Goal: Information Seeking & Learning: Learn about a topic

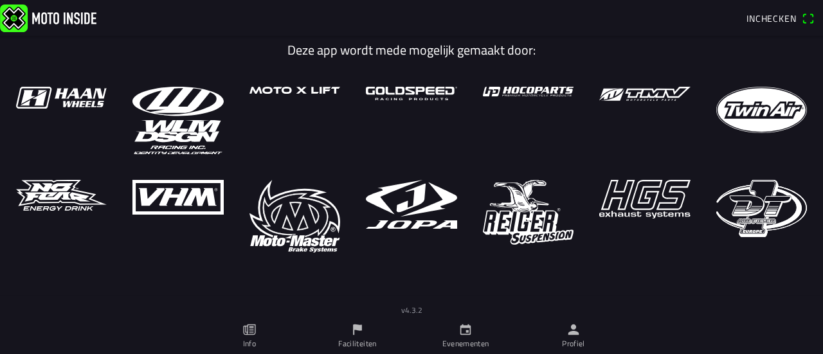
click at [457, 330] on link "Evenementen" at bounding box center [465, 336] width 108 height 36
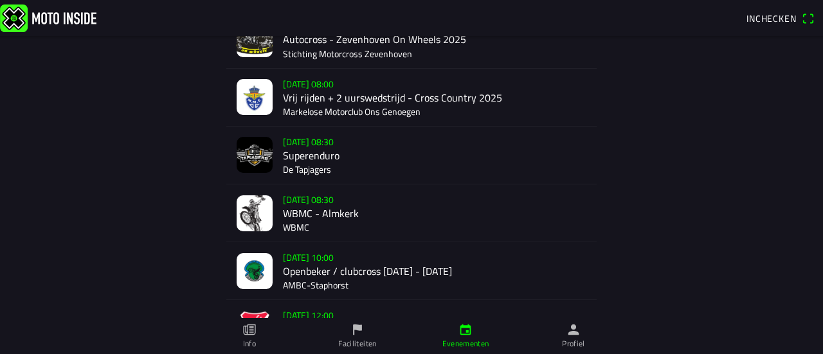
scroll to position [266, 0]
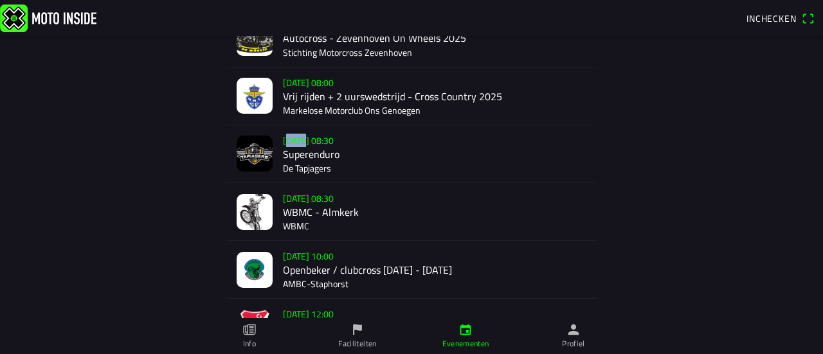
drag, startPoint x: 128, startPoint y: 177, endPoint x: 293, endPoint y: 143, distance: 168.5
click at [293, 143] on div "EVENEMENTEN COMPETITIES [DATE] 18:00 Brommercross 50CC - Zevenhoven On Wheels 2…" at bounding box center [411, 153] width 823 height 767
click at [177, 178] on div "EVENEMENTEN COMPETITIES [DATE] 18:00 Brommercross 50CC - Zevenhoven On Wheels 2…" at bounding box center [411, 153] width 823 height 767
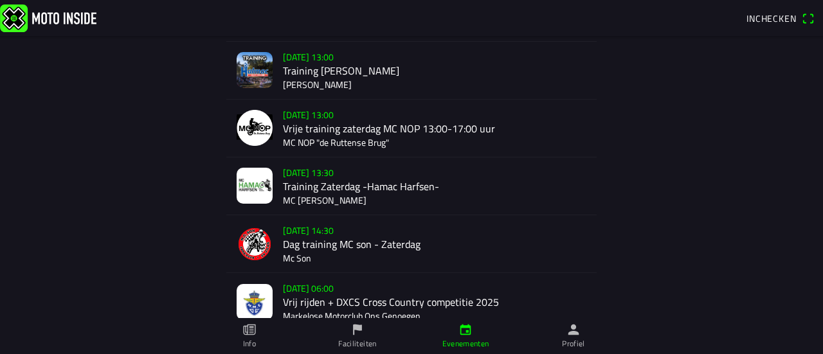
scroll to position [584, 0]
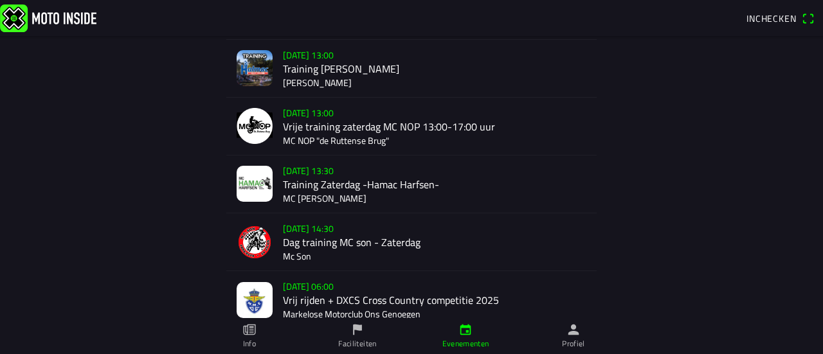
click at [496, 174] on div "[DATE] 13:30 Training Zaterdag -Hamac Harfsen- MC [PERSON_NAME]" at bounding box center [434, 184] width 303 height 57
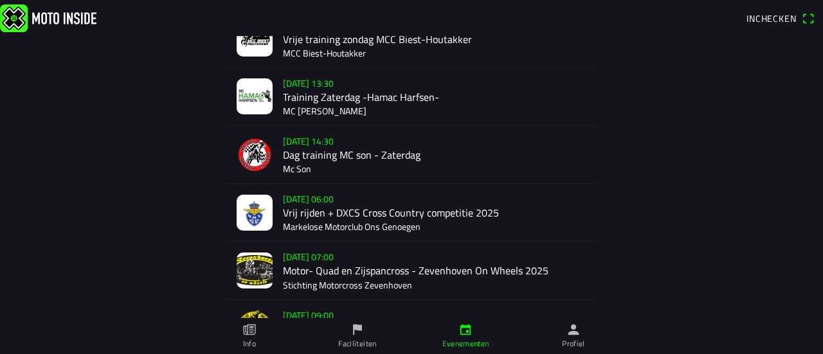
scroll to position [1267, 0]
